Goal: Task Accomplishment & Management: Manage account settings

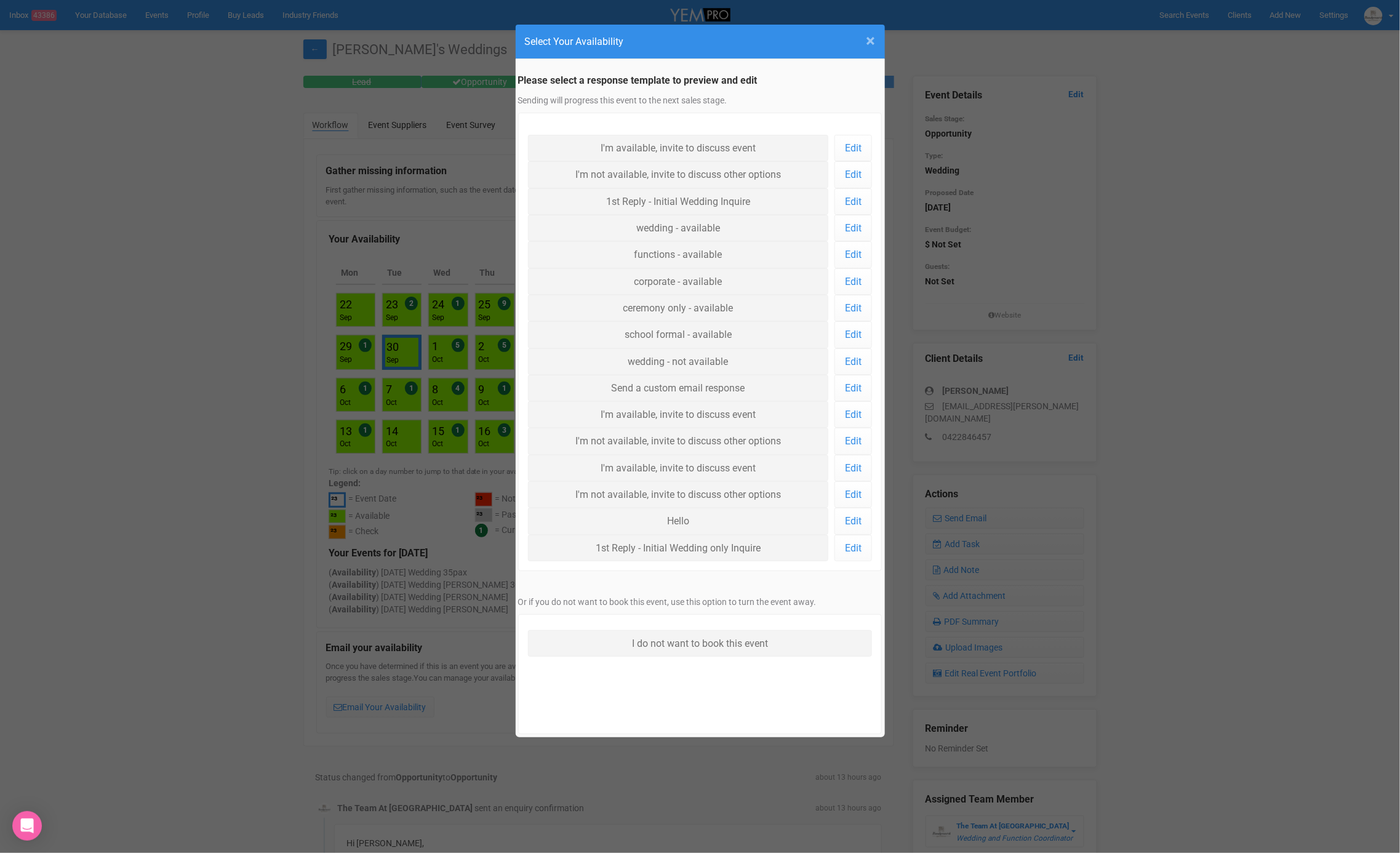
click at [873, 41] on span "×" at bounding box center [870, 40] width 9 height 21
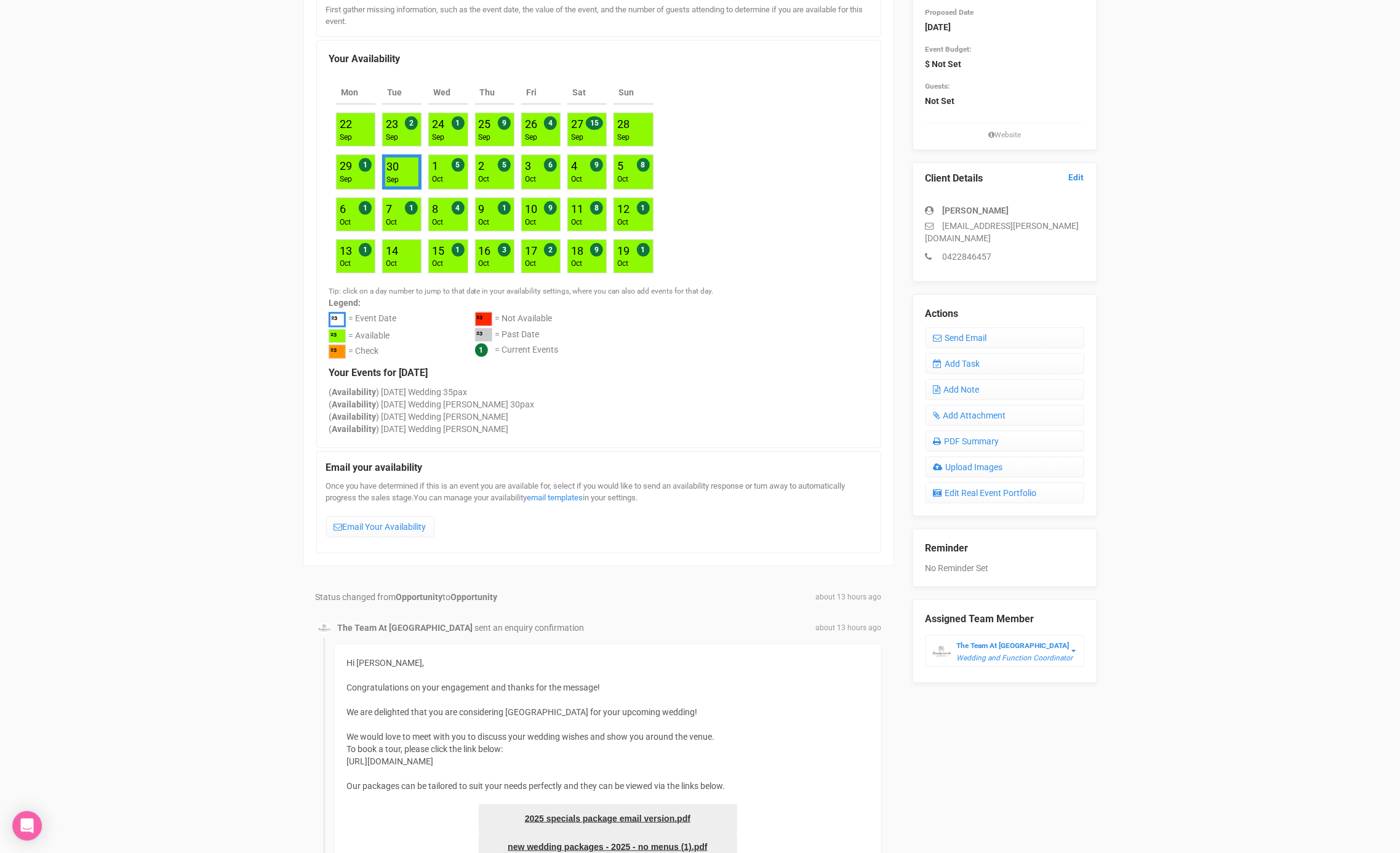
scroll to position [174, 0]
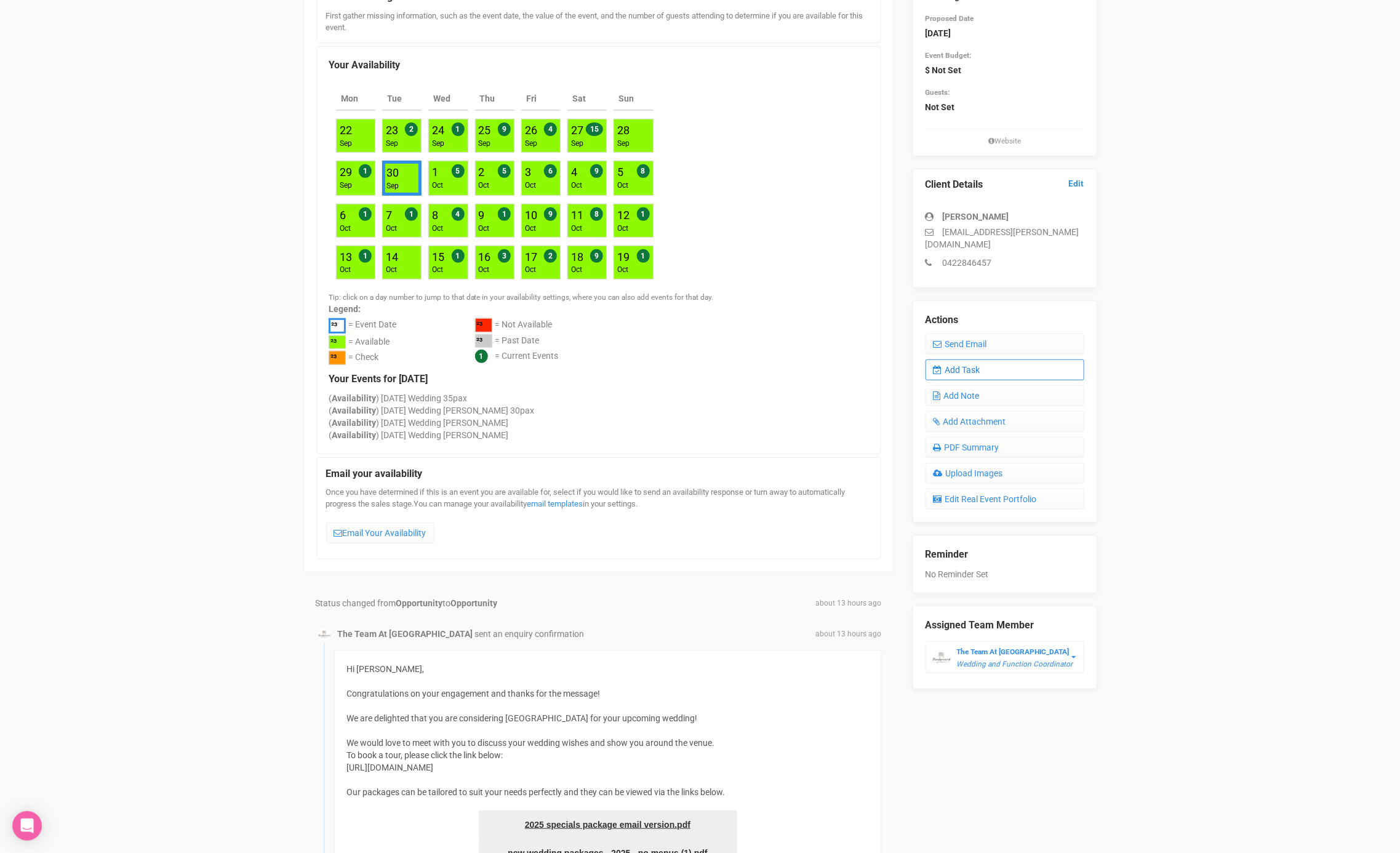
click at [962, 359] on link "Add Task" at bounding box center [1004, 369] width 159 height 21
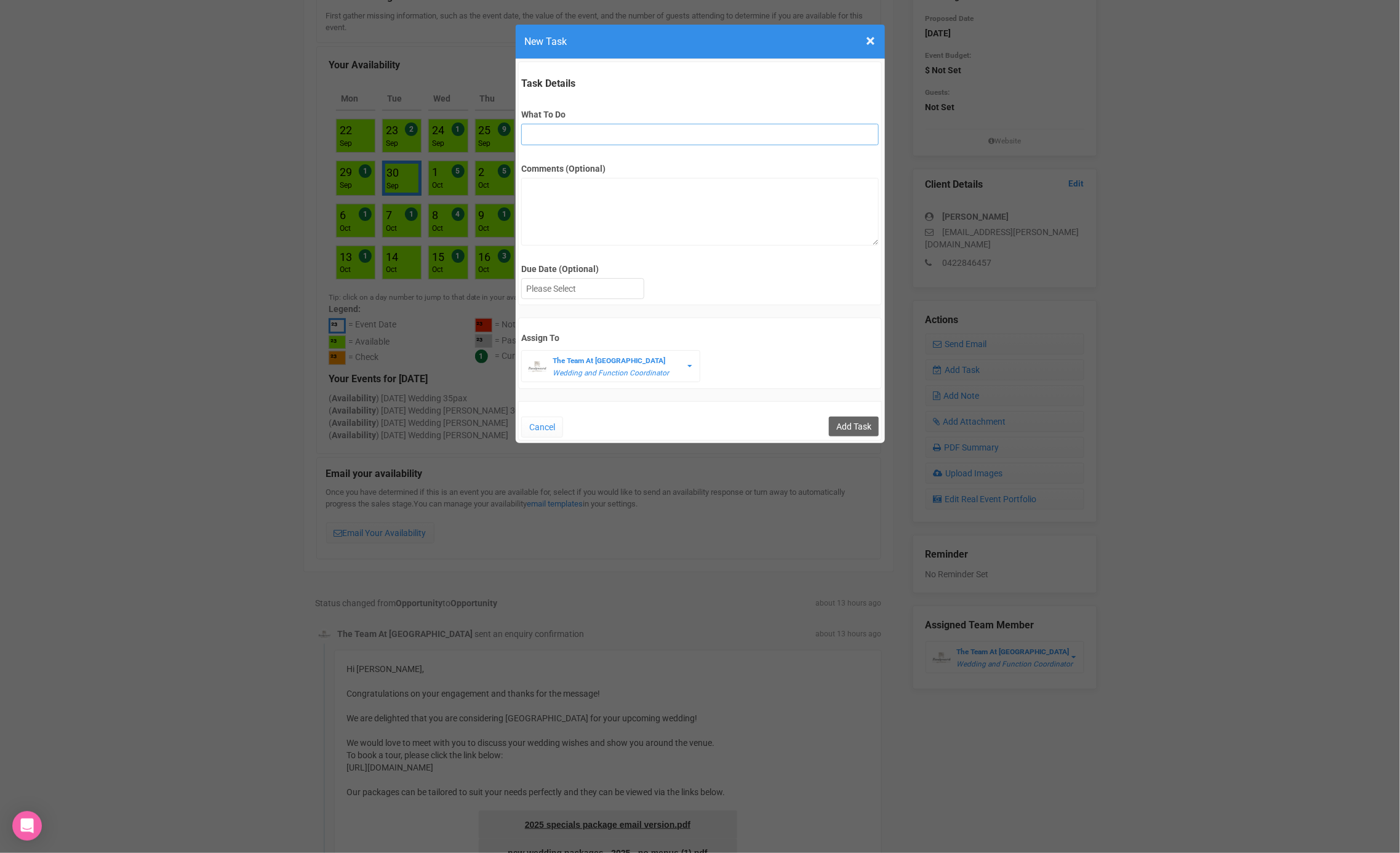
click at [621, 134] on input "What To Do" at bounding box center [700, 134] width 357 height 22
click at [873, 42] on span "×" at bounding box center [870, 40] width 9 height 21
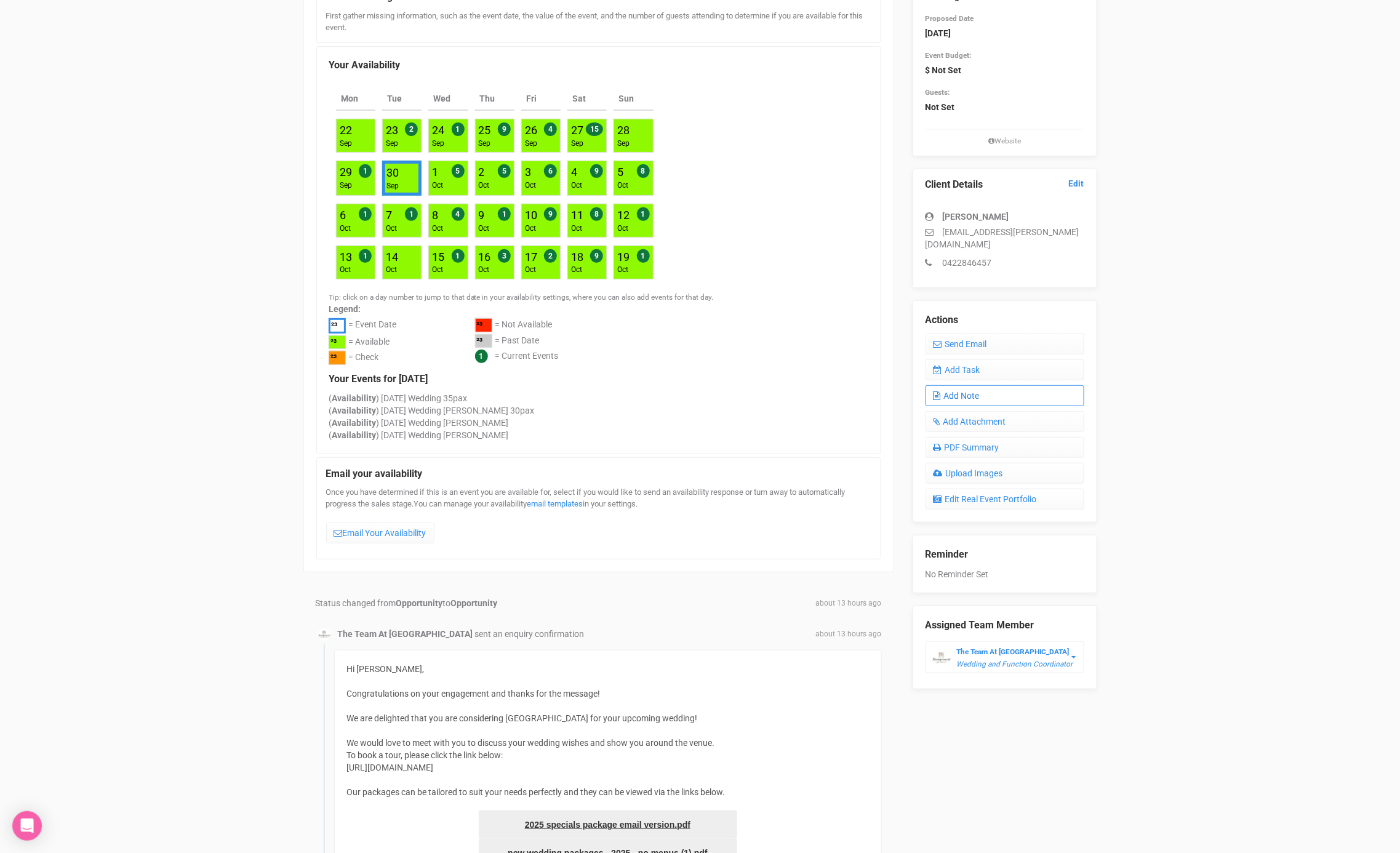
click at [970, 385] on link "Add Note" at bounding box center [1004, 395] width 159 height 21
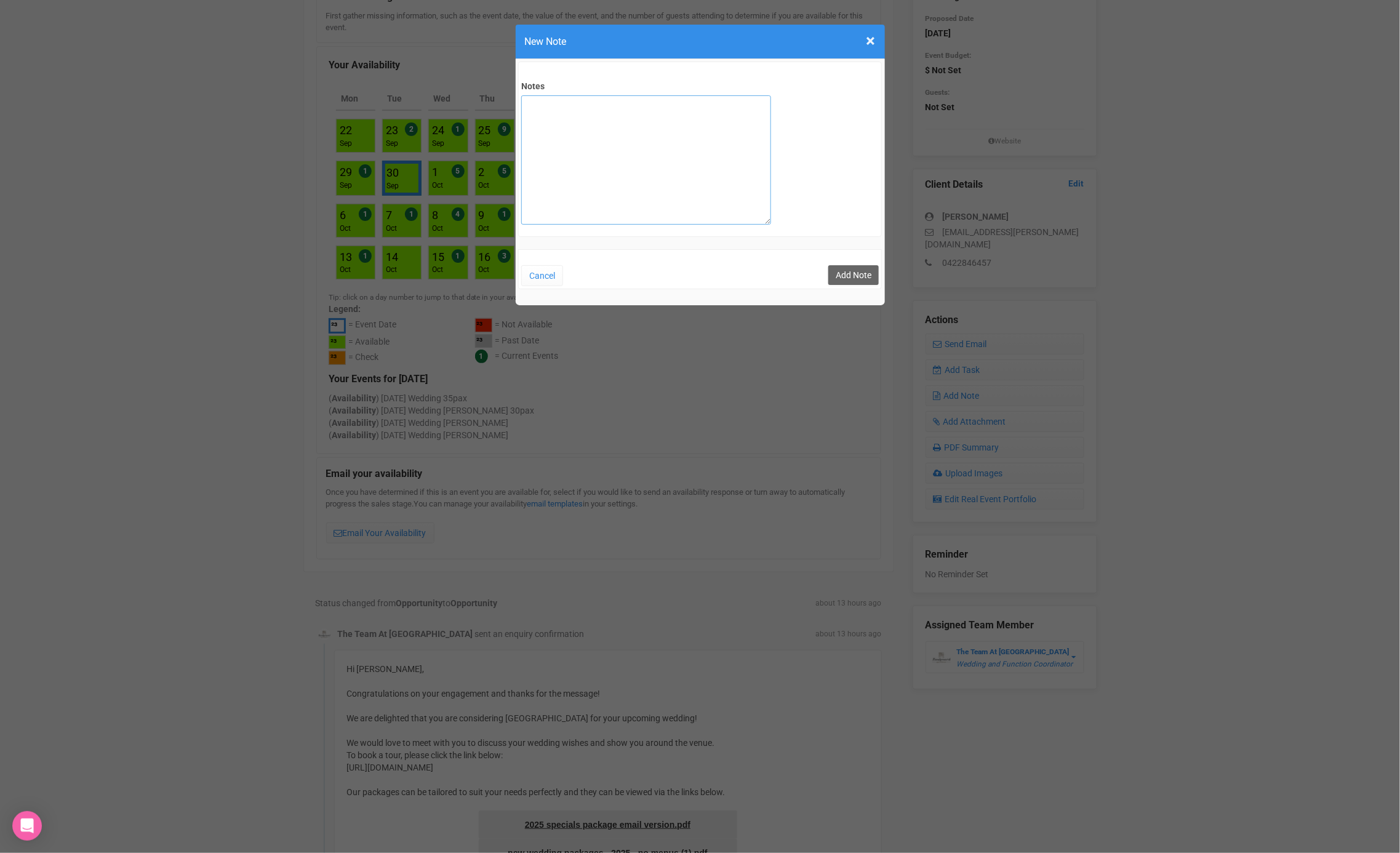
click at [681, 176] on textarea "Notes" at bounding box center [646, 160] width 250 height 129
type textarea "SITE 18/9"
click at [864, 271] on button "Add Note" at bounding box center [853, 275] width 50 height 20
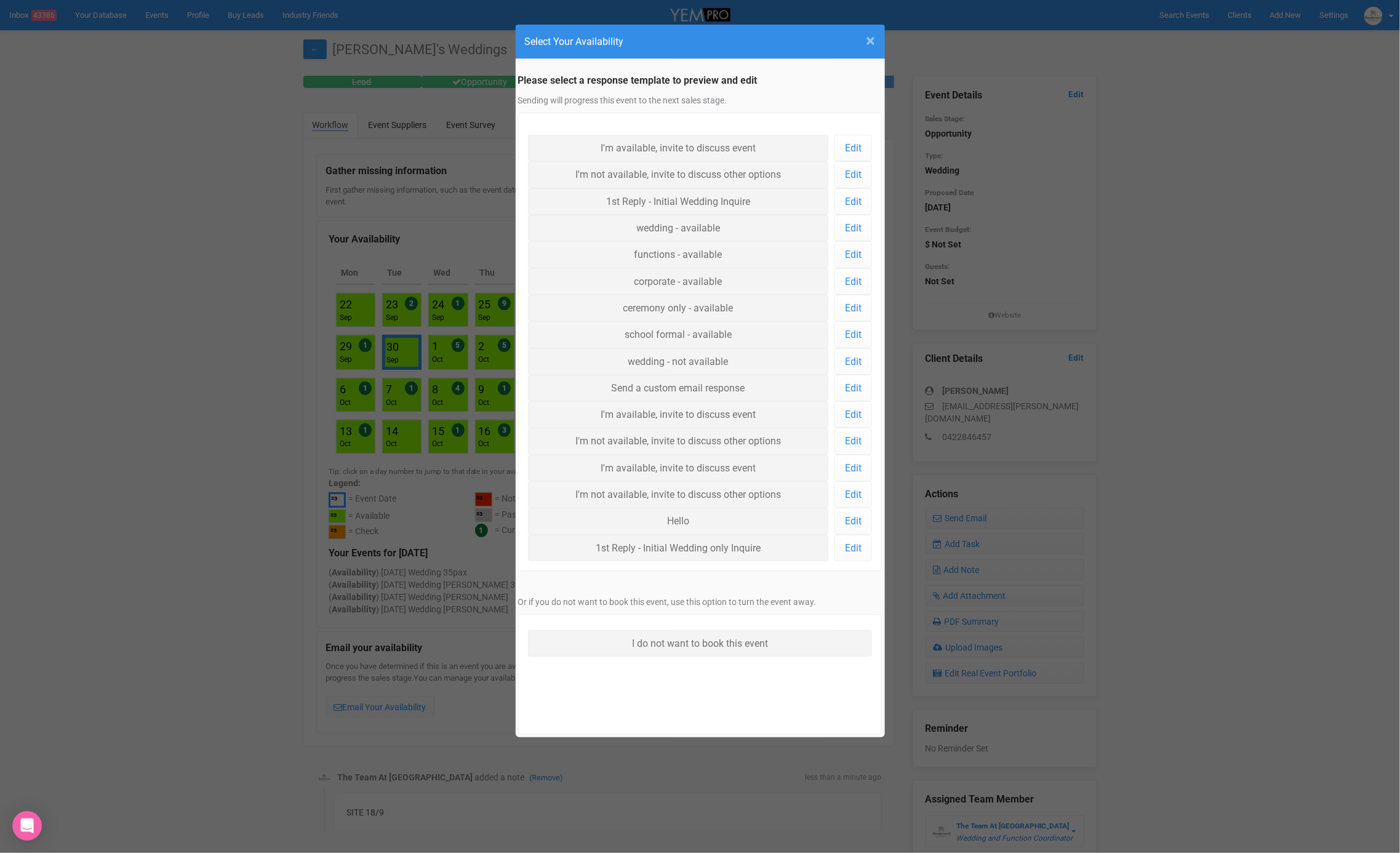
drag, startPoint x: 869, startPoint y: 41, endPoint x: 867, endPoint y: 49, distance: 8.2
click at [869, 41] on span "×" at bounding box center [870, 40] width 9 height 21
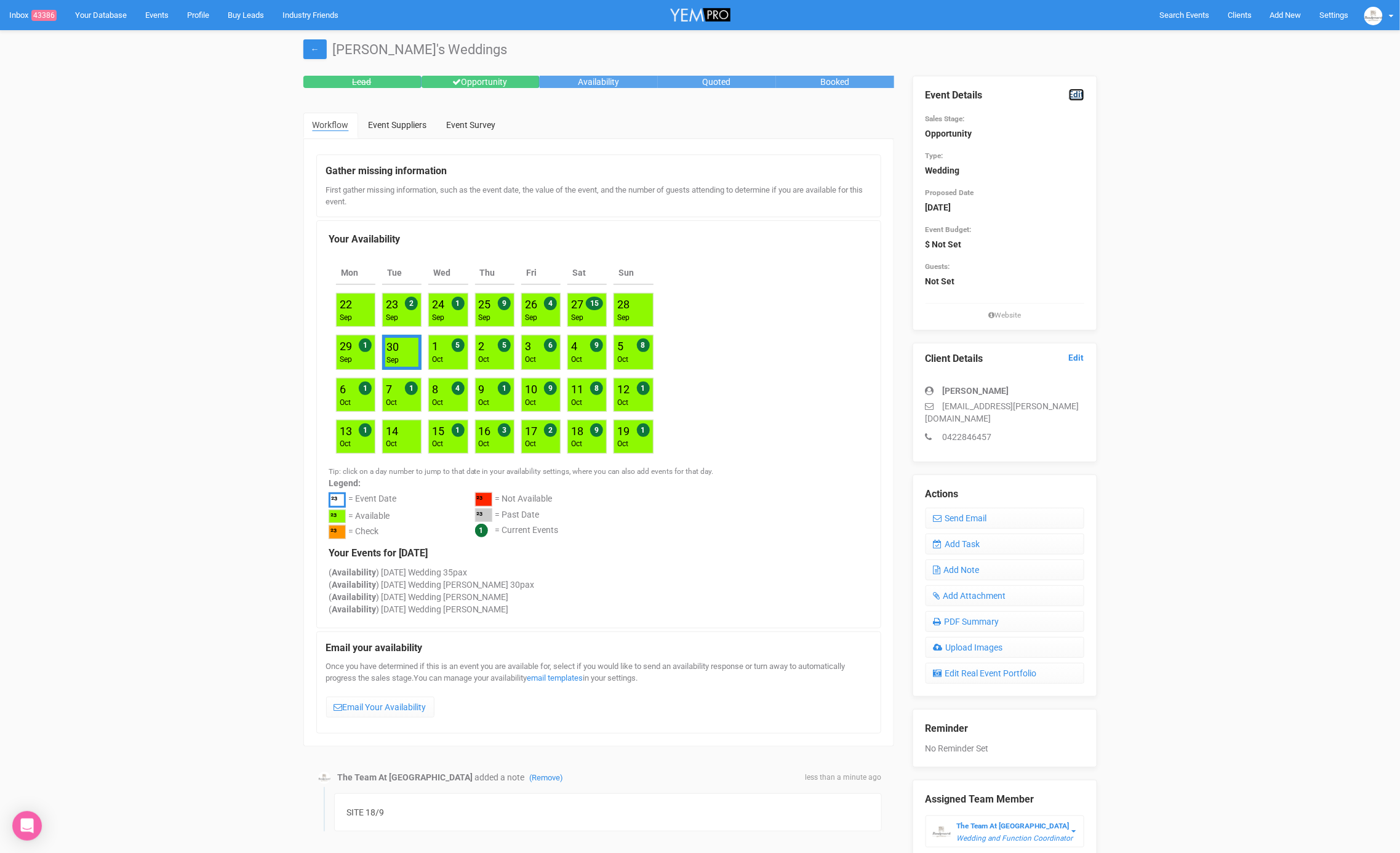
click at [1076, 89] on link "Edit" at bounding box center [1076, 95] width 16 height 12
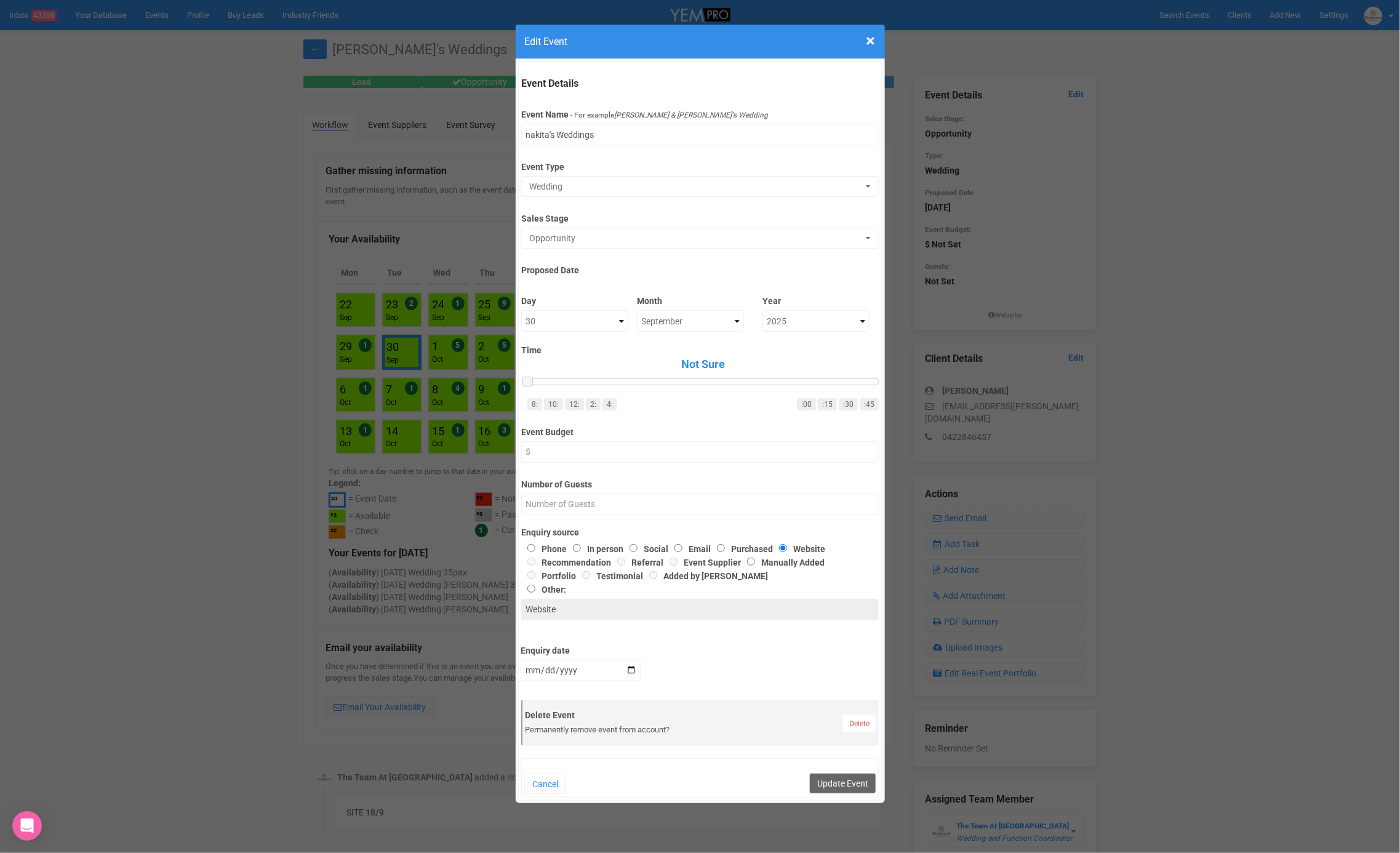
click at [563, 247] on div "Opportunity Lead Opportunity Availability Quoted Booked Lost Turned Away Past E…" at bounding box center [700, 238] width 357 height 21
click at [574, 220] on label "Sales Stage" at bounding box center [700, 216] width 357 height 17
click at [573, 232] on span "Opportunity" at bounding box center [696, 238] width 334 height 12
click at [572, 306] on link "Availability" at bounding box center [598, 306] width 148 height 22
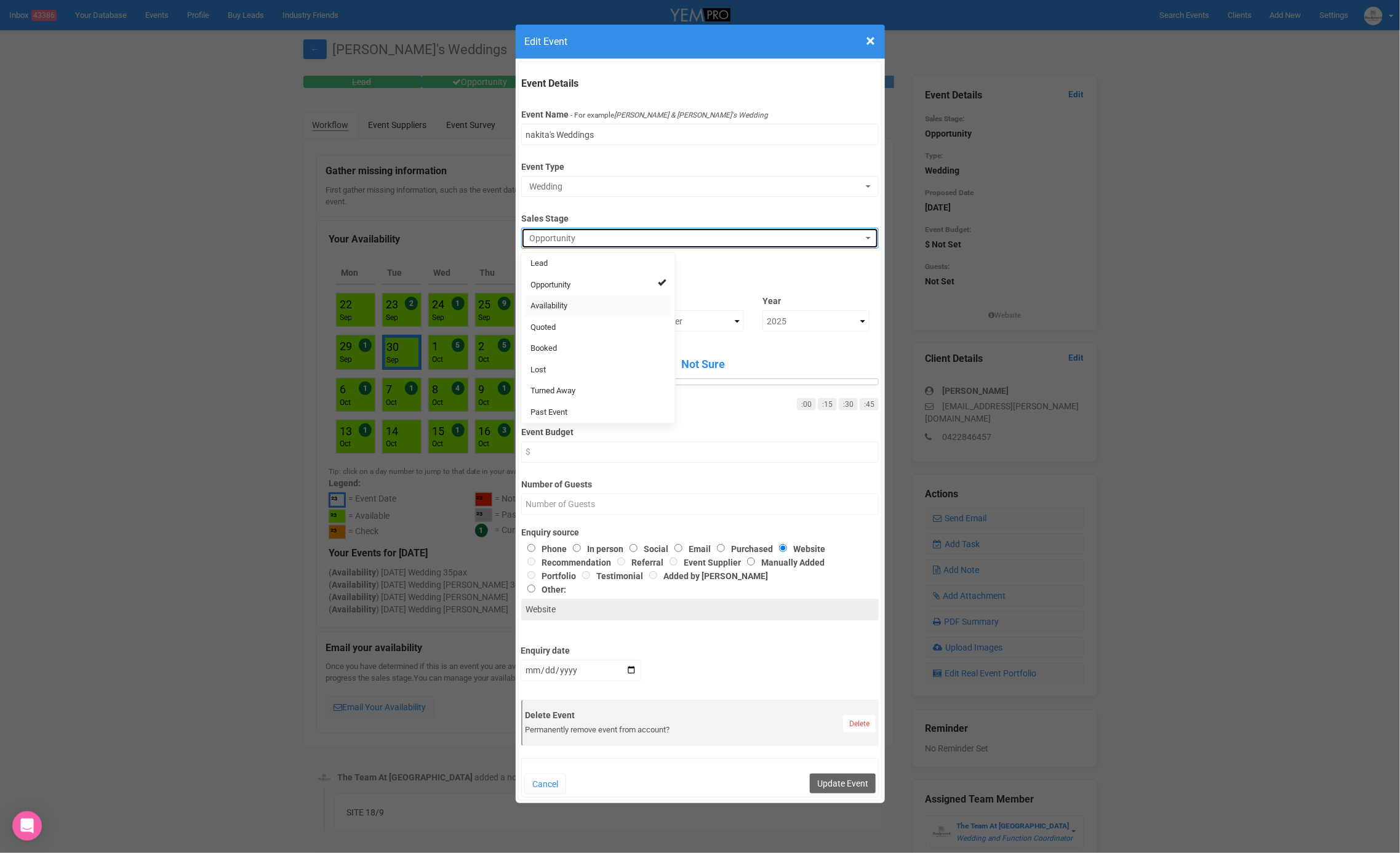
select select "8"
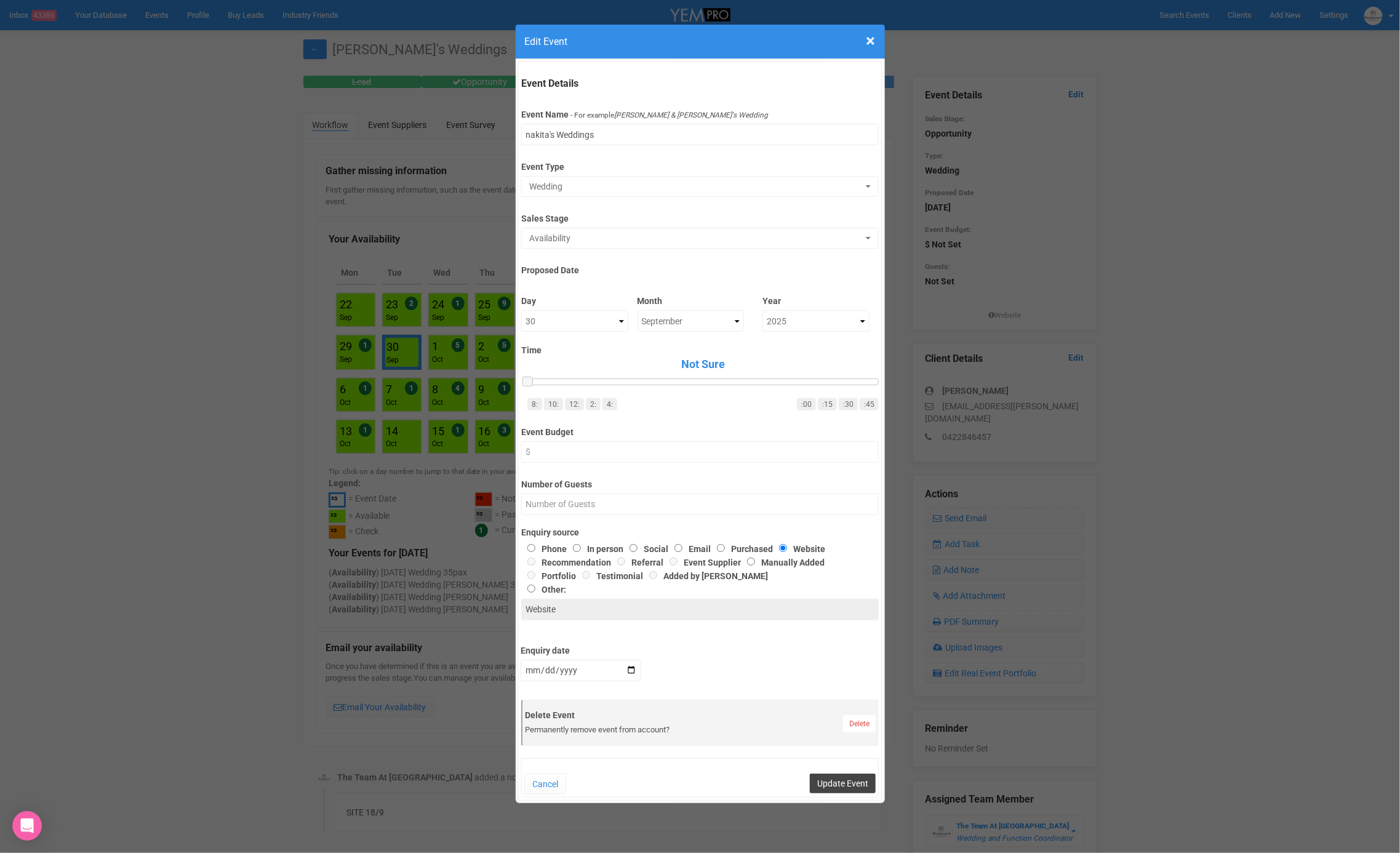
click at [852, 780] on button "Update Event" at bounding box center [842, 783] width 66 height 20
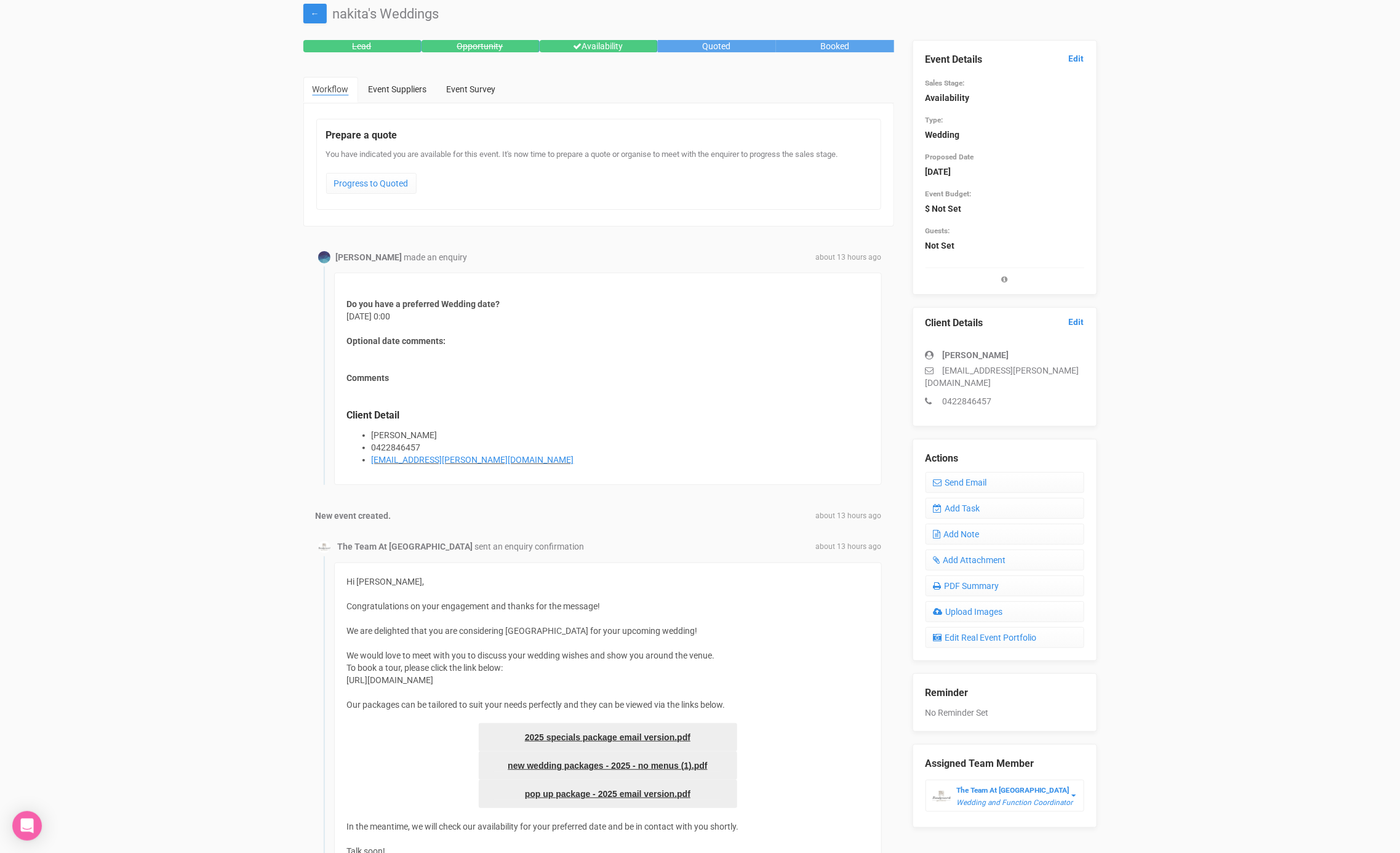
scroll to position [50, 0]
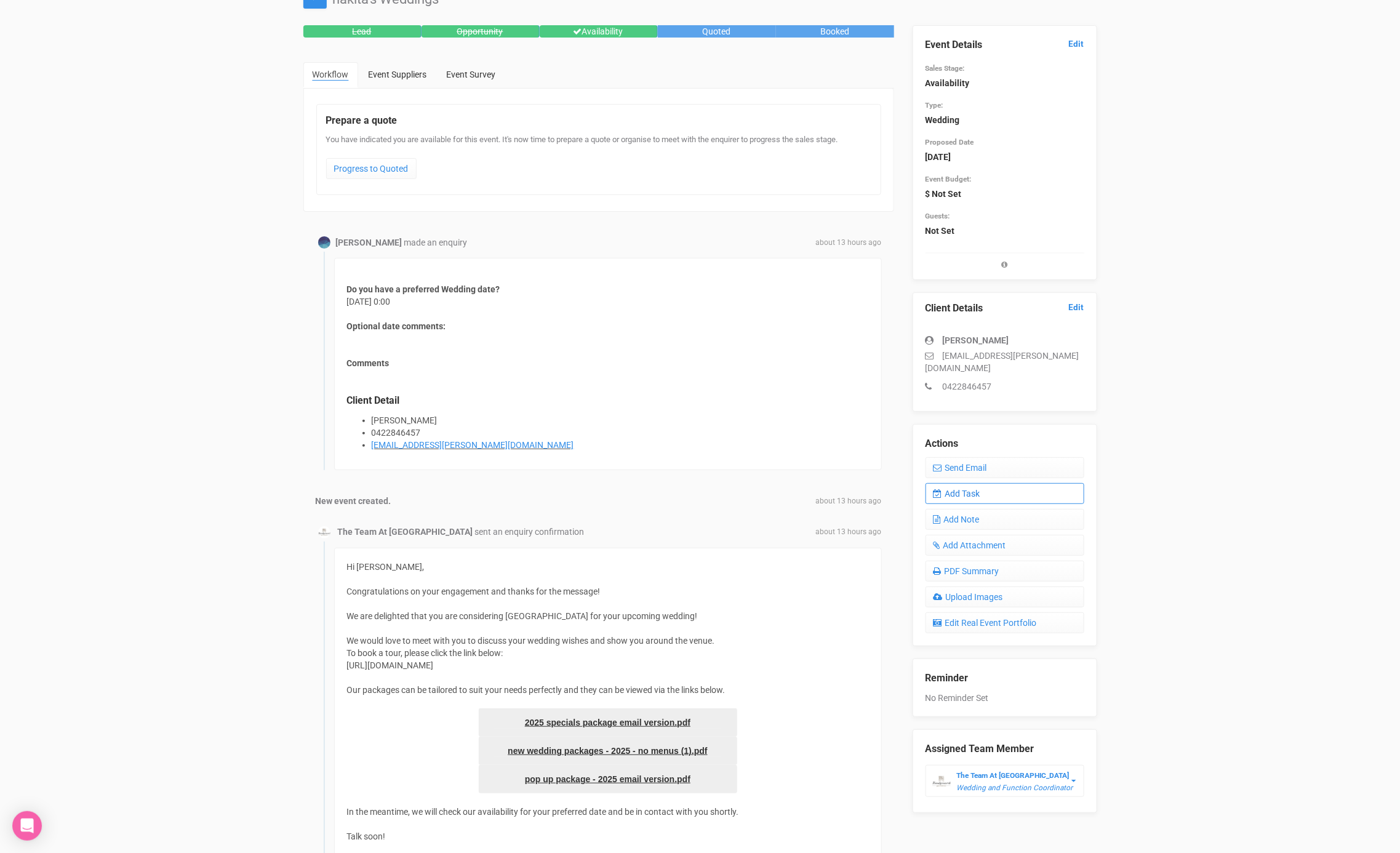
click at [986, 483] on link "Add Task" at bounding box center [1004, 493] width 159 height 21
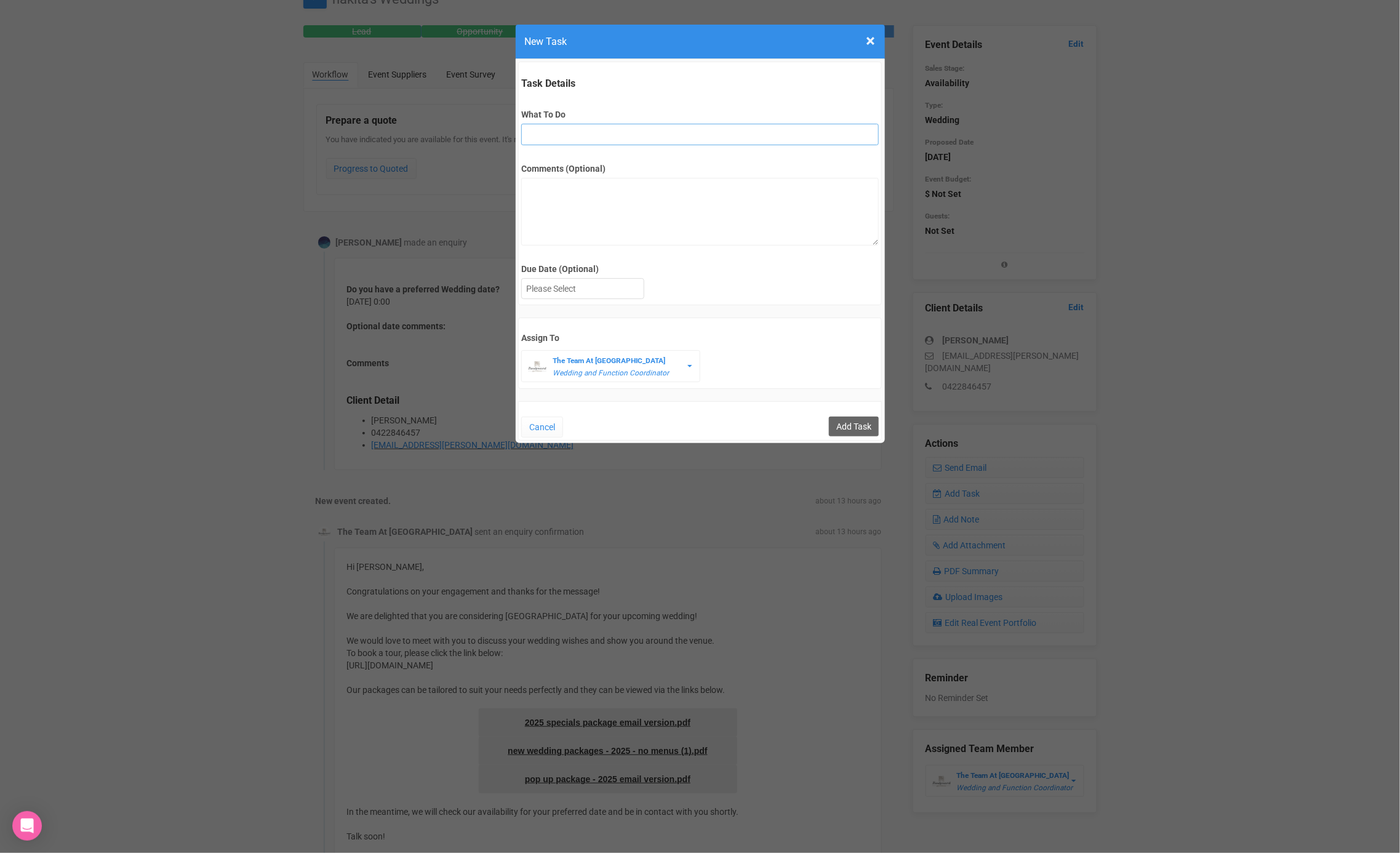
click at [556, 141] on input "What To Do" at bounding box center [700, 134] width 357 height 22
type input "FU after site"
click at [571, 284] on div at bounding box center [582, 288] width 121 height 21
click at [847, 423] on input "Add Task" at bounding box center [853, 426] width 49 height 20
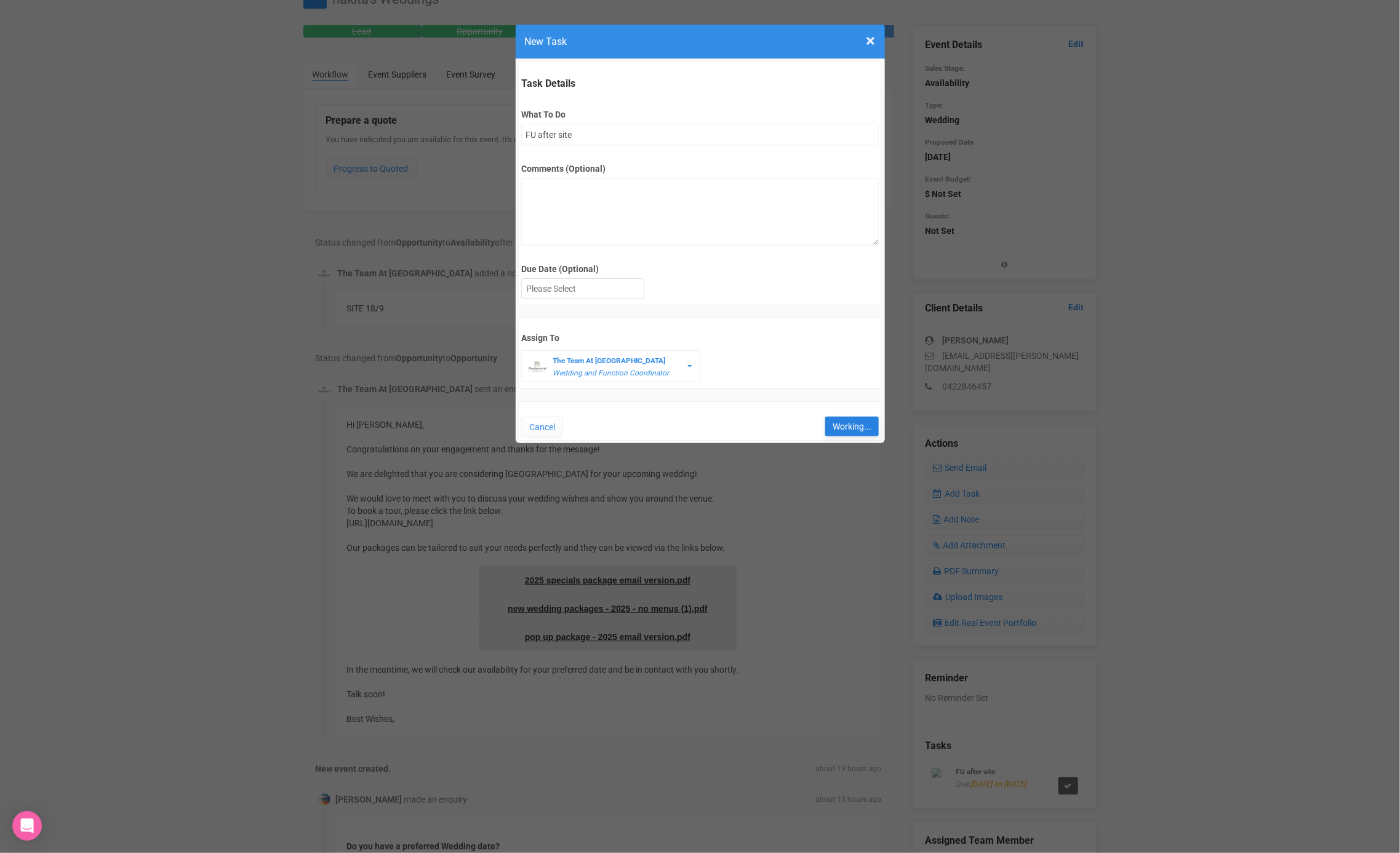
type input "Save"
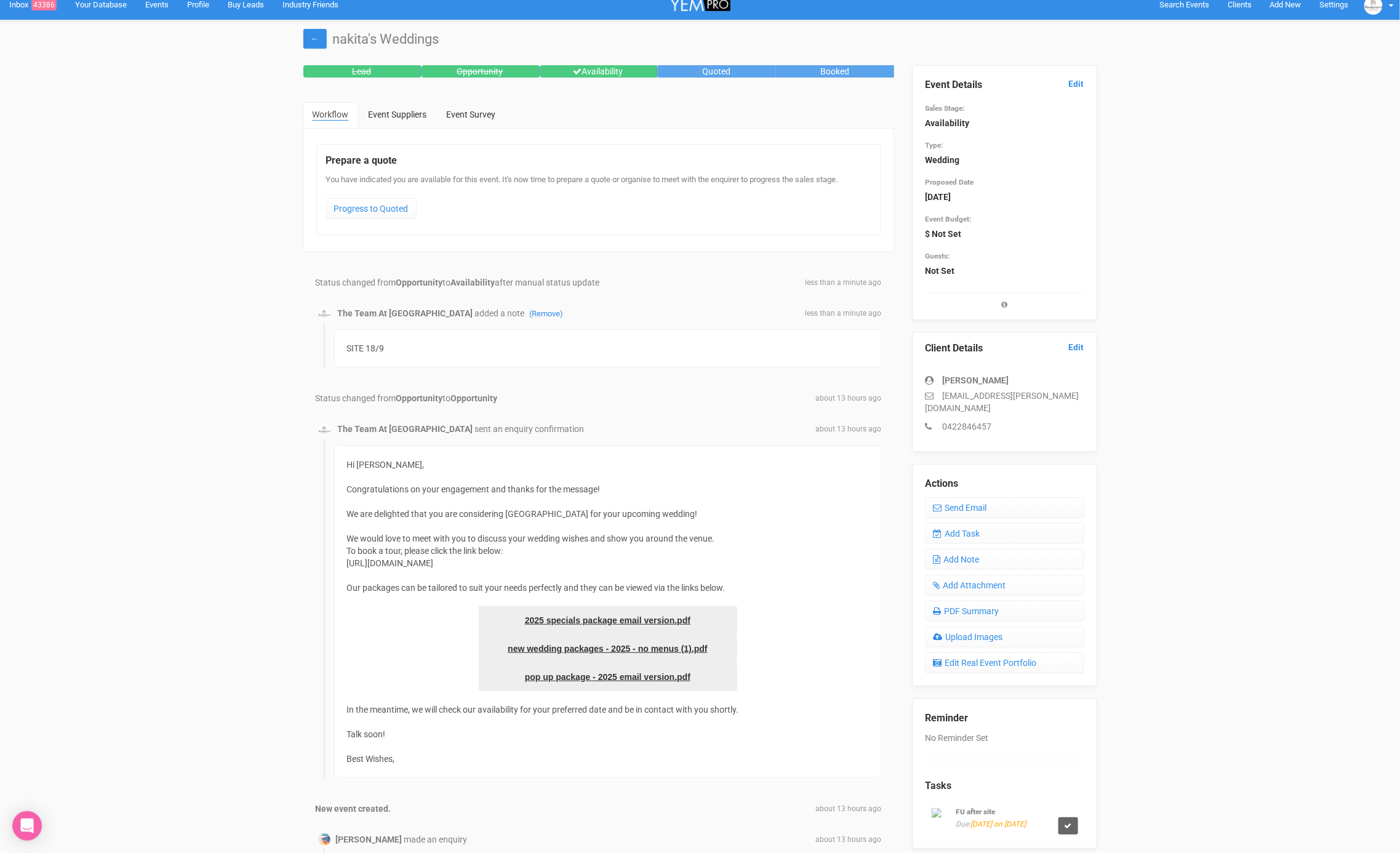
scroll to position [0, 0]
